Goal: Book appointment/travel/reservation

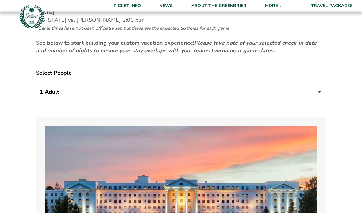
scroll to position [328, 0]
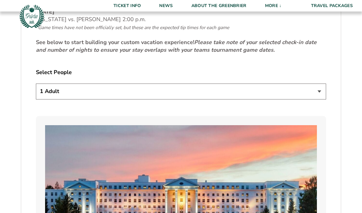
click at [321, 99] on select "1 Adult 2 Adults 3 Adults 4 Adults 2 Adults + 1 Child 2 Adults + 2 Children 2 A…" at bounding box center [181, 92] width 290 height 16
select select "2 Adults"
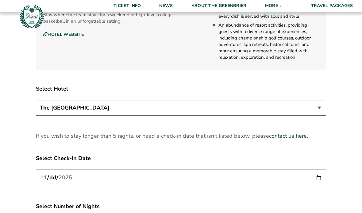
scroll to position [707, 0]
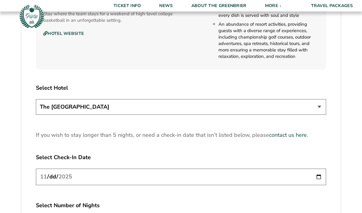
click at [317, 115] on select "The [GEOGRAPHIC_DATA]" at bounding box center [181, 108] width 290 height 16
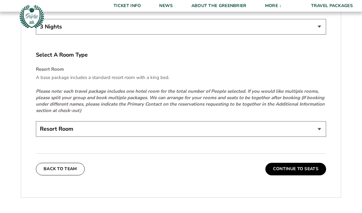
scroll to position [908, 0]
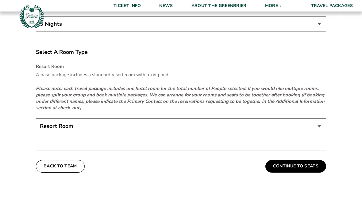
click at [316, 135] on select "Resort Room" at bounding box center [181, 127] width 290 height 16
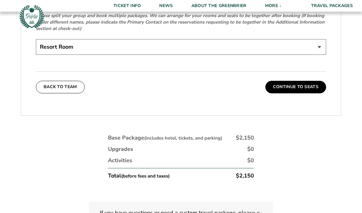
scroll to position [1001, 0]
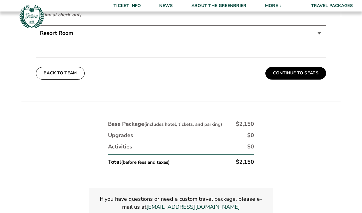
click at [303, 80] on button "Continue To Seats" at bounding box center [295, 73] width 61 height 12
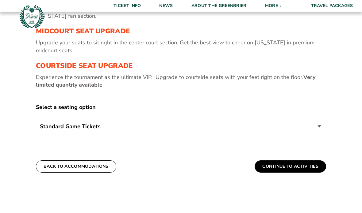
scroll to position [244, 0]
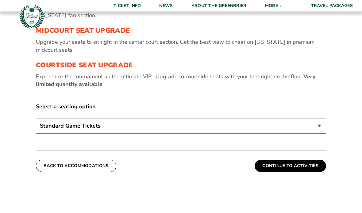
click at [315, 134] on select "Standard Game Tickets Midcourt Seat Upgrade (+$130 per person) Courtside Seat U…" at bounding box center [181, 127] width 290 height 16
select select "Midcourt Seat Upgrade"
click at [295, 172] on button "Continue To Activities" at bounding box center [290, 166] width 71 height 12
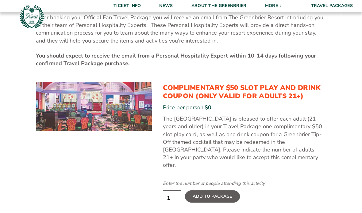
scroll to position [270, 0]
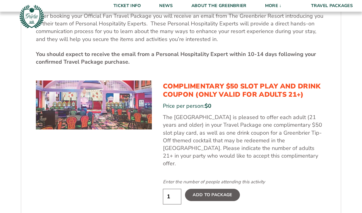
click at [175, 198] on input "1" at bounding box center [172, 197] width 18 height 16
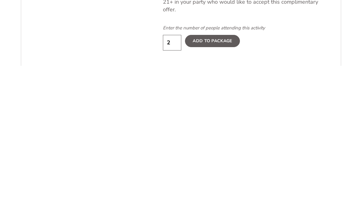
type input "2"
click at [217, 182] on label "Add To Package" at bounding box center [212, 188] width 55 height 12
click at [0, 0] on input "Add To Package" at bounding box center [0, 0] width 0 height 0
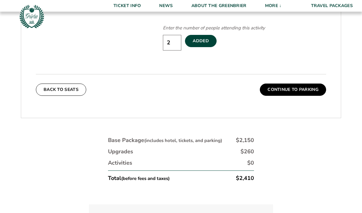
click at [325, 140] on div "1. Team 2. Accommodations 3. Seats 4. Activities 5. Parking 6. Details 1. Team …" at bounding box center [181, -1] width 350 height 529
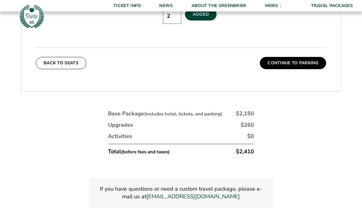
scroll to position [453, 0]
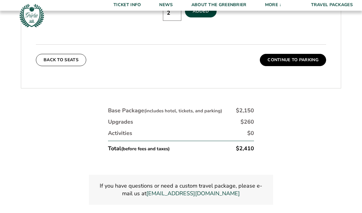
click at [302, 63] on button "Continue To Parking" at bounding box center [293, 61] width 66 height 12
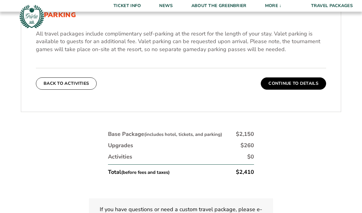
scroll to position [210, 0]
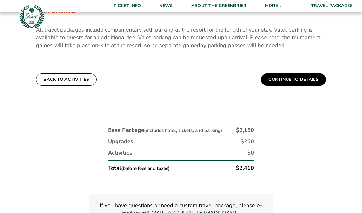
click at [300, 86] on button "Continue To Details" at bounding box center [293, 80] width 65 height 12
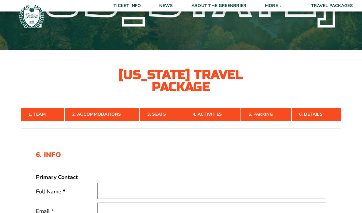
scroll to position [78, 0]
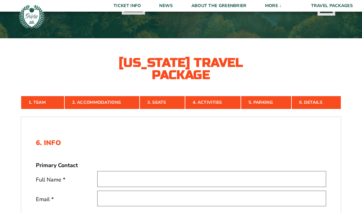
click at [226, 7] on link "About The Greenbrier" at bounding box center [219, 6] width 74 height 12
